Goal: Task Accomplishment & Management: Use online tool/utility

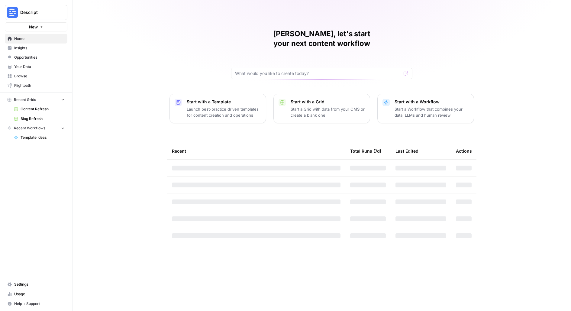
click at [54, 11] on span "Descript" at bounding box center [38, 12] width 37 height 6
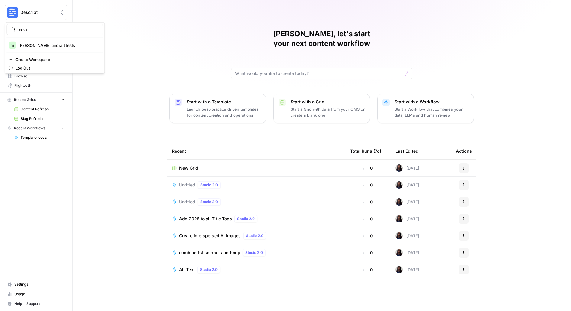
type input "mela"
click button "m melanie aircraft tests" at bounding box center [54, 45] width 97 height 10
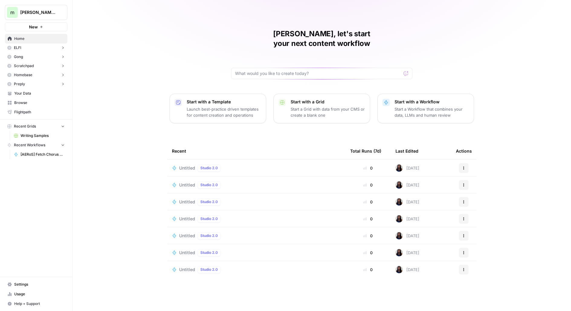
click at [40, 110] on span "Flightpath" at bounding box center [39, 111] width 50 height 5
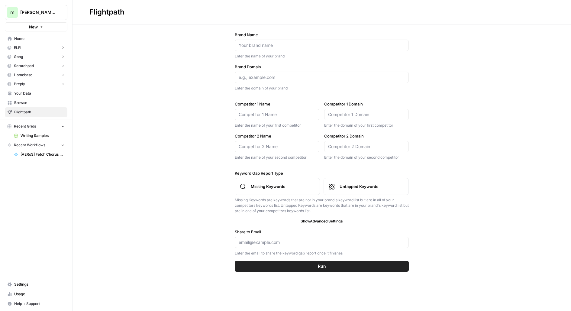
click at [39, 105] on span "Browse" at bounding box center [39, 102] width 50 height 5
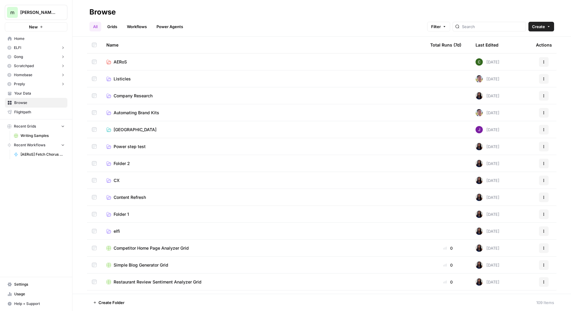
click at [39, 95] on span "Your Data" at bounding box center [39, 93] width 50 height 5
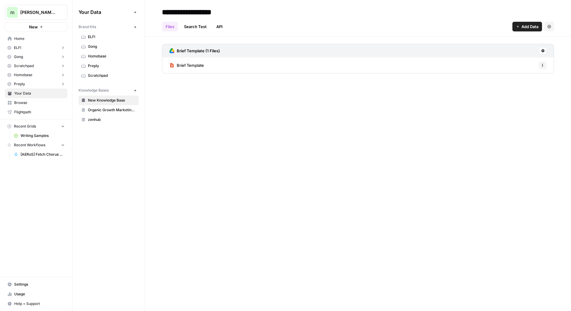
click at [27, 281] on link "Settings" at bounding box center [36, 284] width 63 height 10
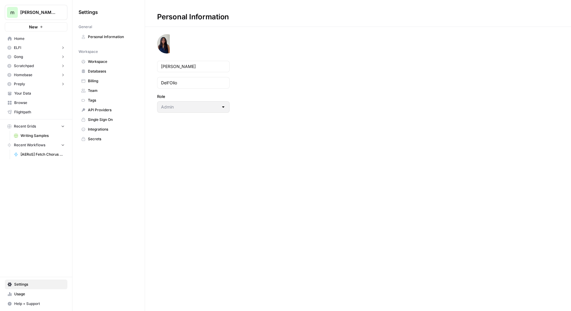
click at [104, 90] on span "Team" at bounding box center [112, 90] width 48 height 5
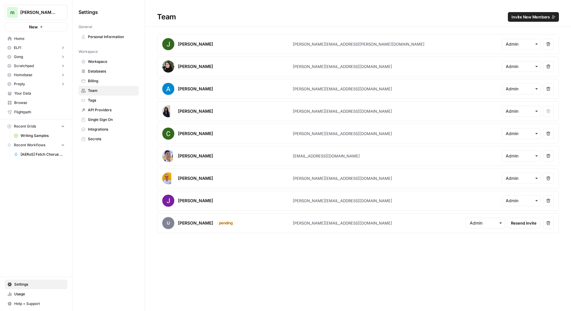
click at [524, 16] on span "Invite New Members" at bounding box center [530, 17] width 38 height 6
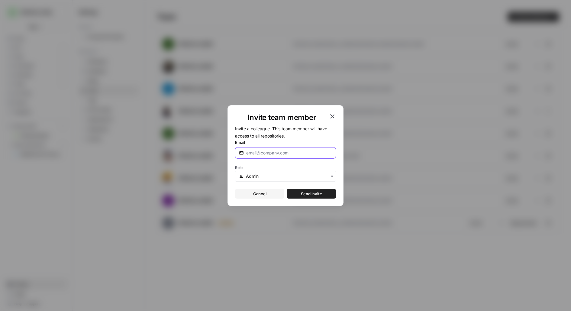
click at [246, 153] on input "Email" at bounding box center [289, 153] width 86 height 6
type input "[PERSON_NAME][EMAIL_ADDRESS][DOMAIN_NAME]"
click at [287, 189] on button "Send invite" at bounding box center [311, 194] width 49 height 10
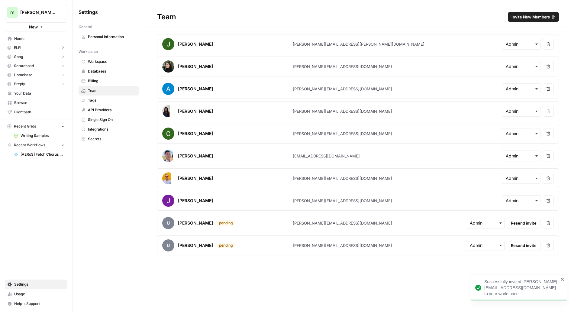
click at [27, 101] on span "Browse" at bounding box center [39, 102] width 50 height 5
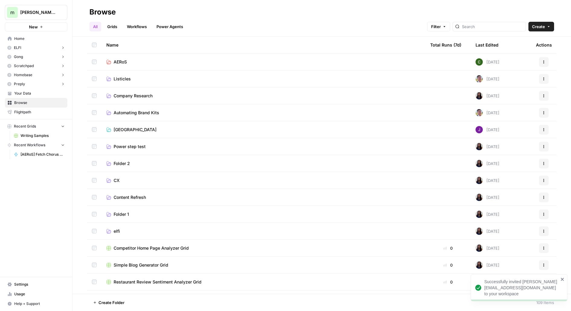
click at [129, 60] on link "AERoS" at bounding box center [263, 62] width 314 height 6
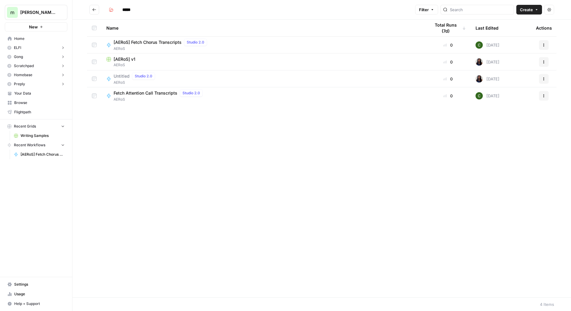
click at [134, 92] on span "Fetch Attention Call Transcripts" at bounding box center [146, 93] width 64 height 6
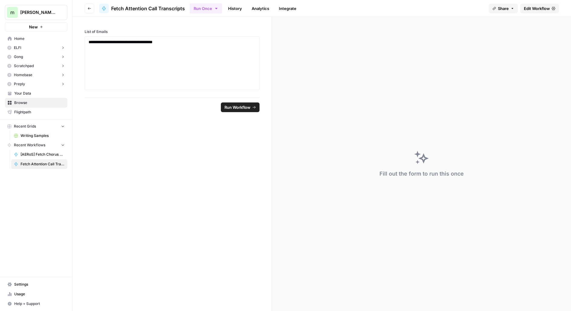
click at [543, 8] on span "Edit Workflow" at bounding box center [537, 8] width 26 height 6
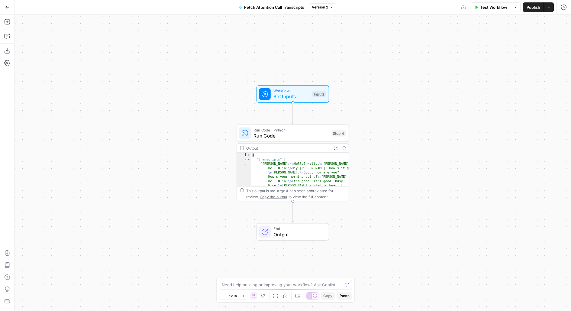
click at [6, 6] on icon "button" at bounding box center [7, 7] width 4 height 4
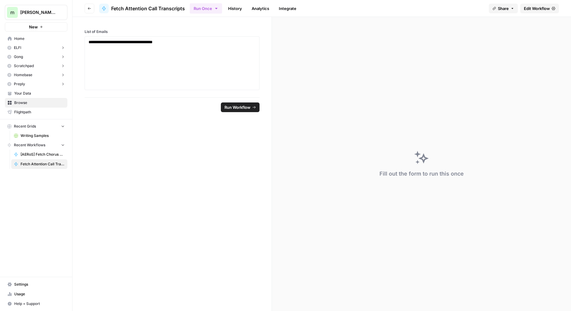
click at [85, 6] on button "Go back" at bounding box center [90, 9] width 10 height 10
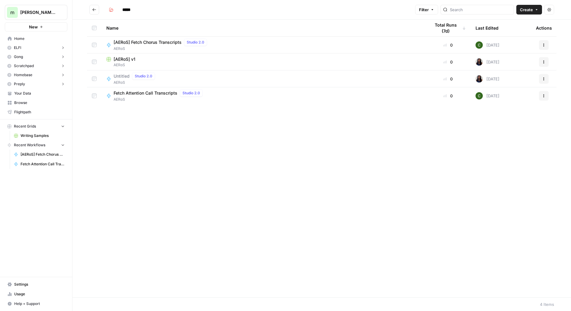
click at [99, 10] on button "Go back" at bounding box center [94, 10] width 10 height 10
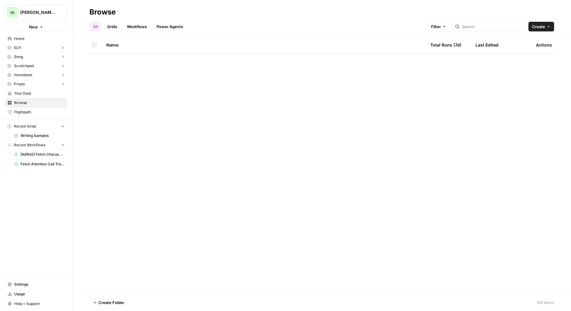
scroll to position [1603, 0]
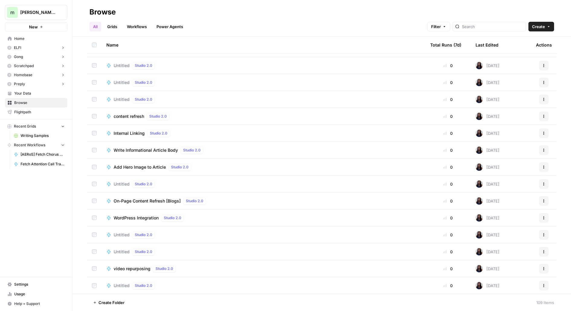
click at [116, 27] on link "Grids" at bounding box center [112, 27] width 17 height 10
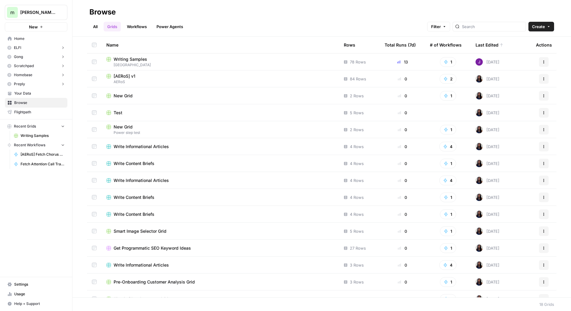
click at [98, 23] on link "All" at bounding box center [95, 27] width 12 height 10
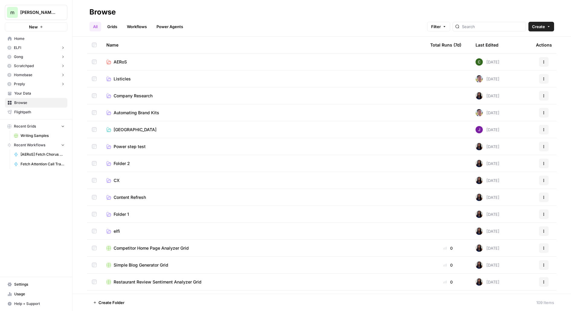
click at [117, 61] on span "AERoS" at bounding box center [120, 62] width 13 height 6
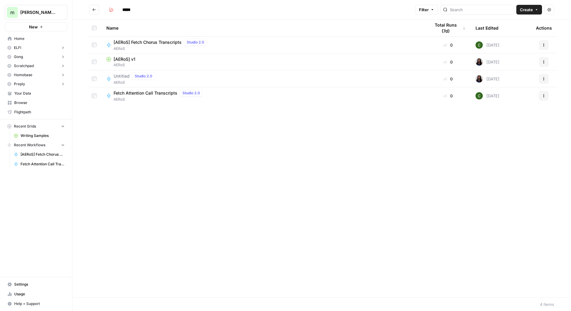
click at [168, 98] on span "AERoS" at bounding box center [159, 99] width 91 height 5
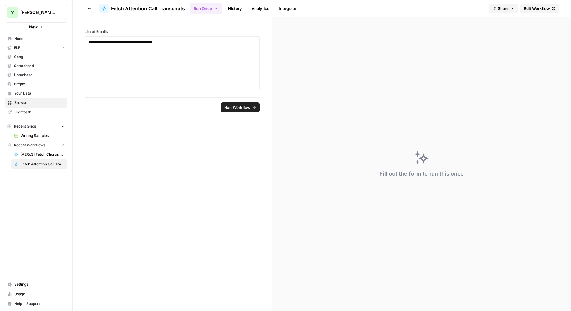
click at [548, 6] on span "Edit Workflow" at bounding box center [537, 8] width 26 height 6
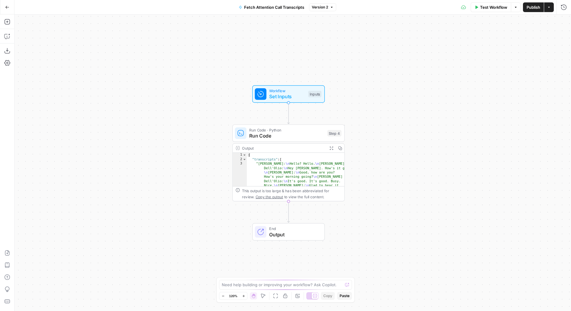
click at [263, 138] on span "Run Code" at bounding box center [286, 135] width 75 height 7
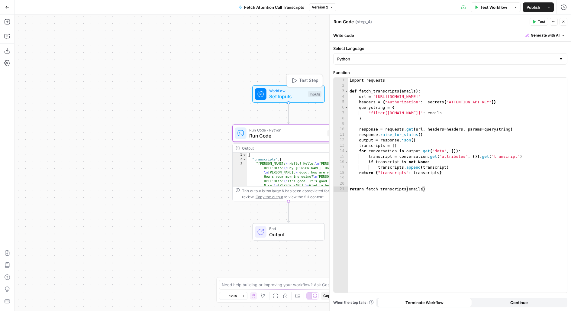
click at [281, 97] on span "Set Inputs" at bounding box center [287, 96] width 36 height 7
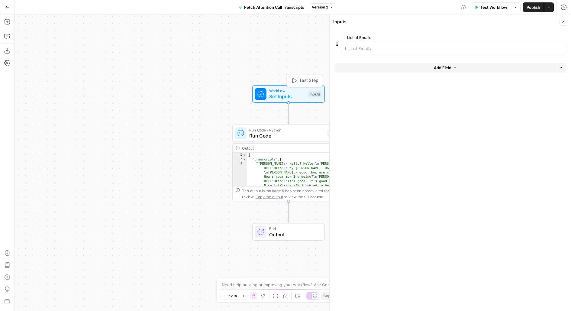
click at [255, 134] on span "Run Code" at bounding box center [286, 135] width 75 height 7
